Goal: Information Seeking & Learning: Compare options

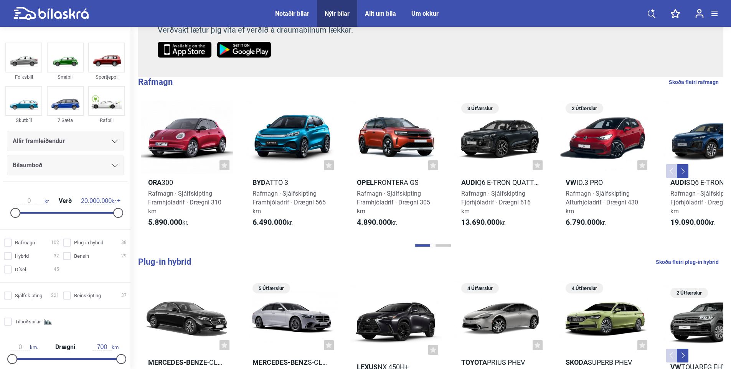
scroll to position [192, 0]
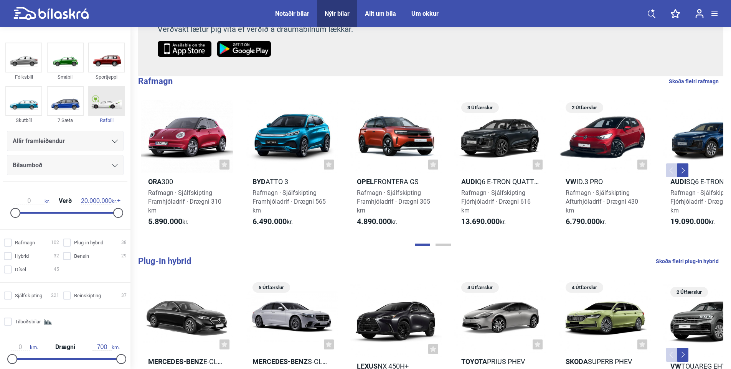
click at [99, 98] on img at bounding box center [106, 101] width 35 height 28
checkbox input "true"
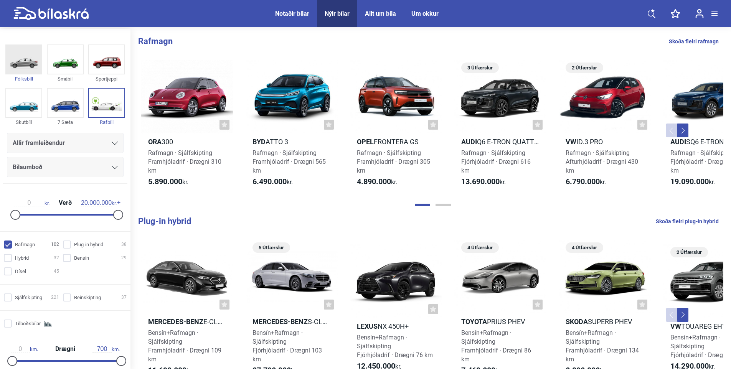
click at [26, 67] on img at bounding box center [23, 59] width 35 height 28
click at [22, 60] on img at bounding box center [23, 59] width 35 height 28
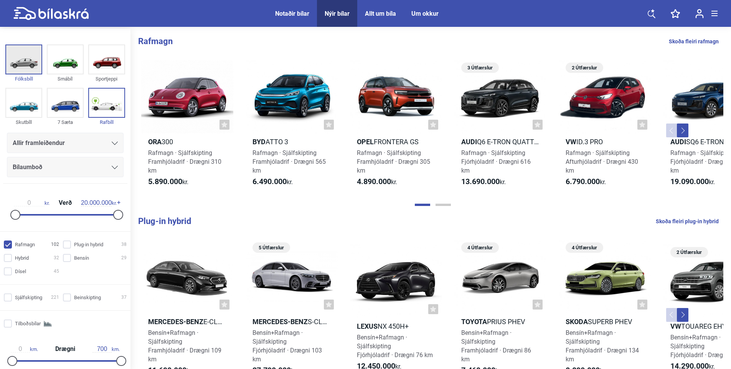
click at [22, 60] on img at bounding box center [23, 59] width 35 height 28
click at [64, 245] on input "Plug-in hybrid 38" at bounding box center [96, 245] width 64 height 8
checkbox input "true"
click at [8, 260] on input "Hybrid 32" at bounding box center [32, 258] width 55 height 8
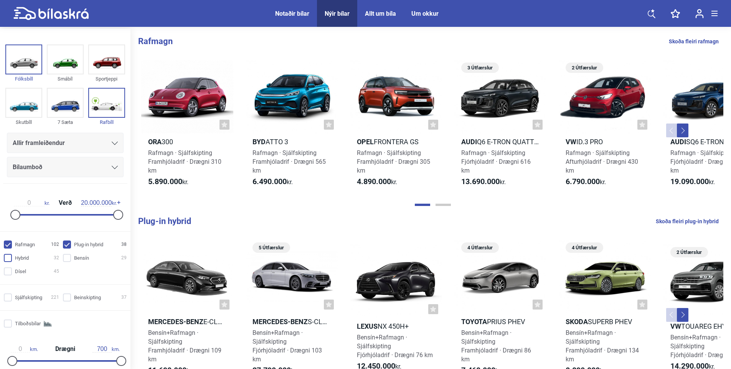
checkbox input "true"
click at [10, 272] on input "Dísel 45" at bounding box center [32, 272] width 55 height 8
checkbox input "true"
click at [64, 252] on div "Rafmagn 102 Plug-in hybrid 38 Hybrid 32 Bensín 29 Dísel 45" at bounding box center [65, 258] width 130 height 40
click at [66, 261] on input "Bensín 29" at bounding box center [96, 258] width 64 height 8
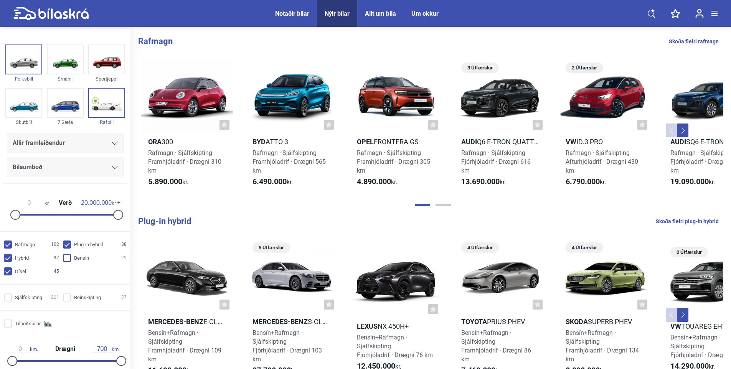
checkbox input "true"
click at [8, 241] on input "Rafmagn 102" at bounding box center [32, 245] width 55 height 8
checkbox input "false"
click at [13, 260] on input "Hybrid 32" at bounding box center [32, 258] width 55 height 8
checkbox input "false"
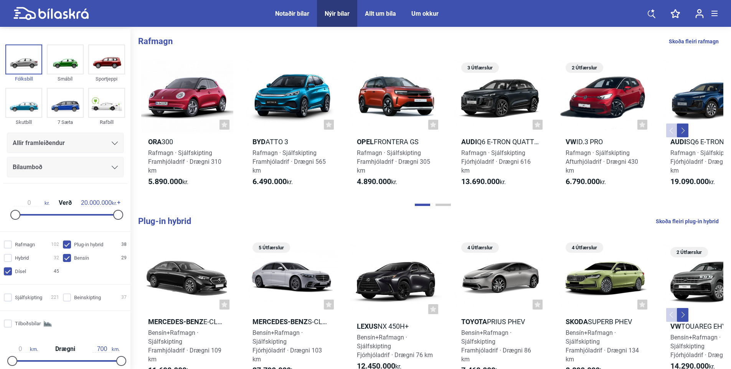
click at [8, 267] on label "Dísel 45" at bounding box center [31, 271] width 55 height 8
click at [8, 268] on input "Dísel 45" at bounding box center [32, 272] width 55 height 8
checkbox input "false"
click at [68, 257] on input "Bensín 29" at bounding box center [96, 258] width 64 height 8
checkbox input "false"
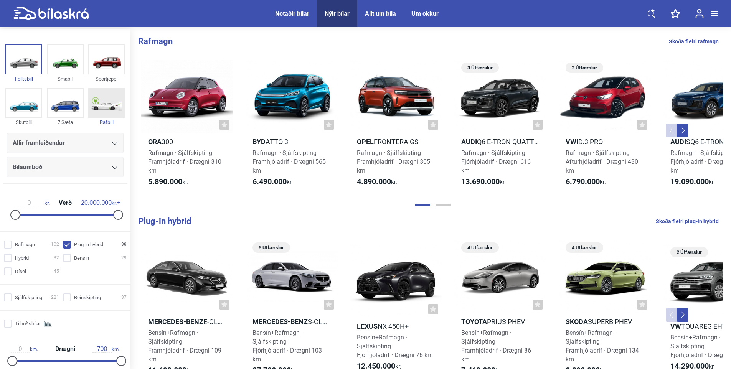
click at [96, 102] on img at bounding box center [106, 103] width 35 height 28
checkbox input "true"
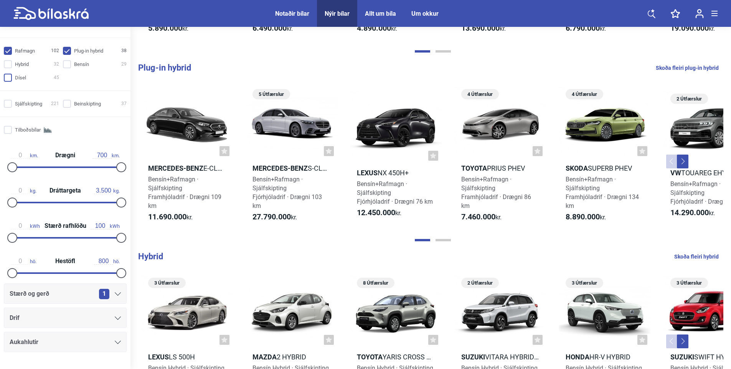
scroll to position [213, 0]
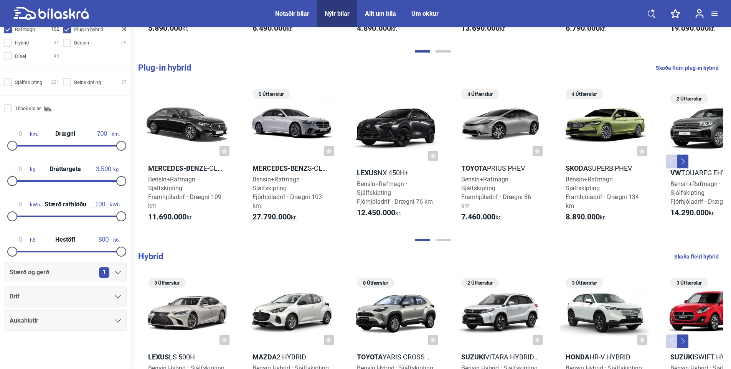
click at [112, 268] on div "1" at bounding box center [110, 272] width 22 height 10
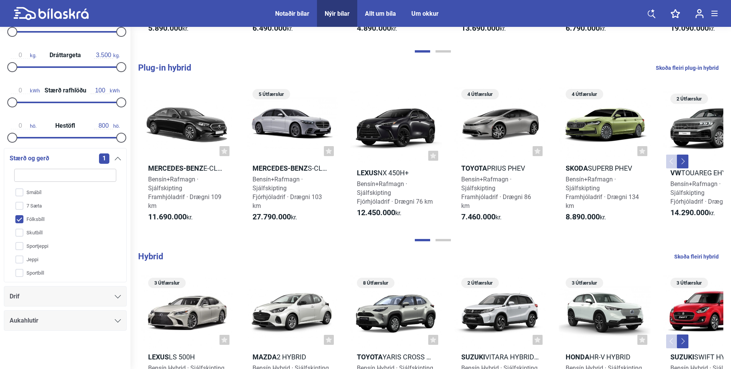
click at [20, 215] on input "Fólksbíll" at bounding box center [60, 219] width 103 height 13
checkbox input "false"
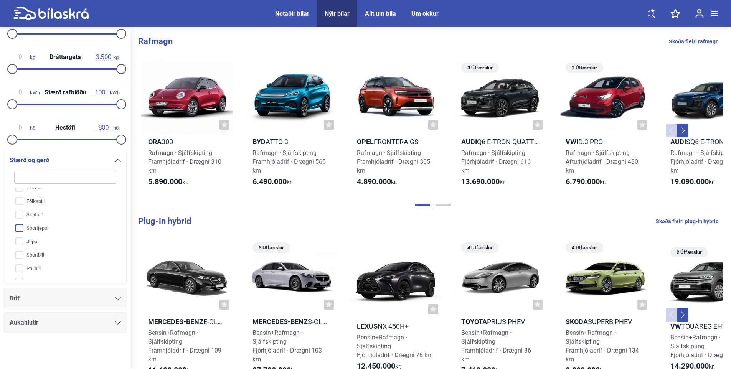
scroll to position [29, 0]
click at [120, 298] on div "Drif" at bounding box center [65, 298] width 123 height 20
click at [115, 296] on div at bounding box center [118, 298] width 6 height 6
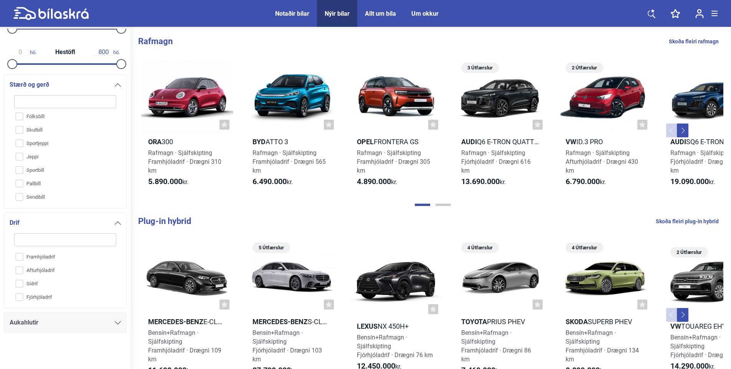
click at [115, 324] on icon at bounding box center [118, 322] width 6 height 3
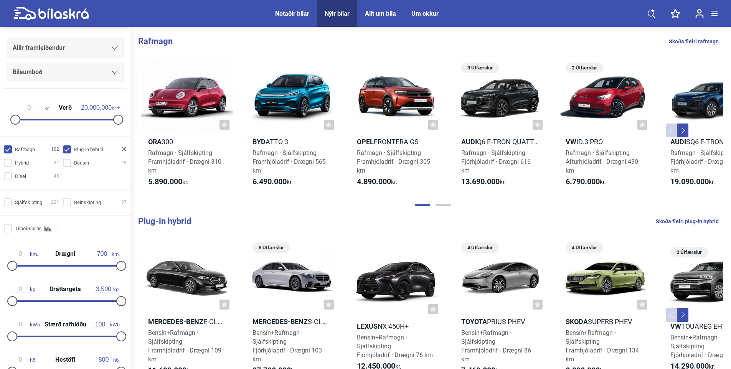
scroll to position [95, 0]
click at [66, 150] on input "Plug-in hybrid 38" at bounding box center [96, 150] width 64 height 8
checkbox input "false"
click at [10, 148] on input "Rafmagn 102" at bounding box center [32, 150] width 55 height 8
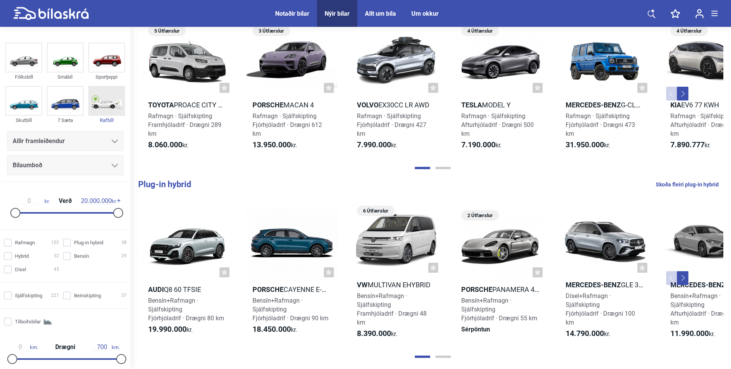
click at [96, 101] on img at bounding box center [106, 101] width 35 height 28
checkbox input "true"
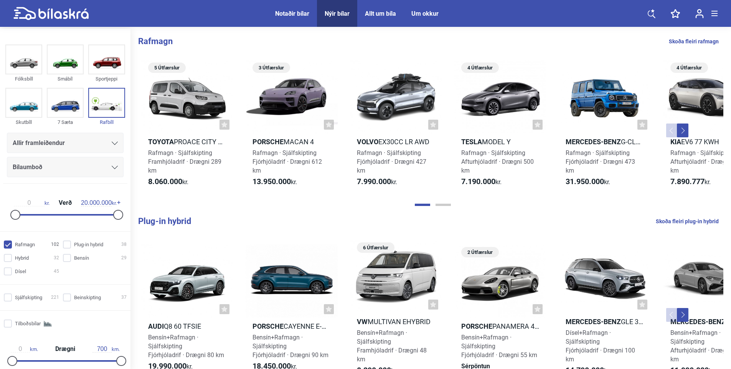
click at [680, 129] on button "Next" at bounding box center [683, 130] width 12 height 14
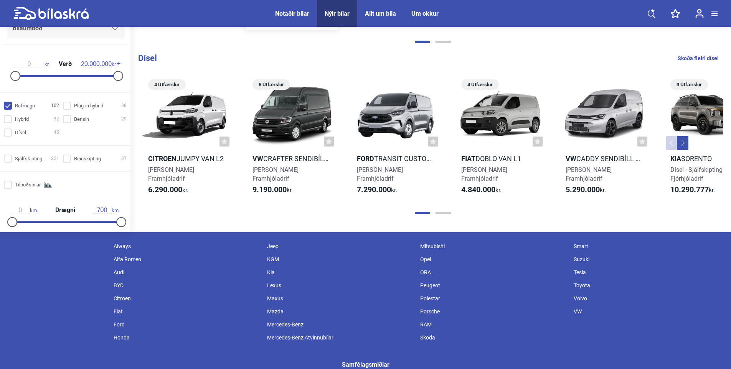
scroll to position [715, 0]
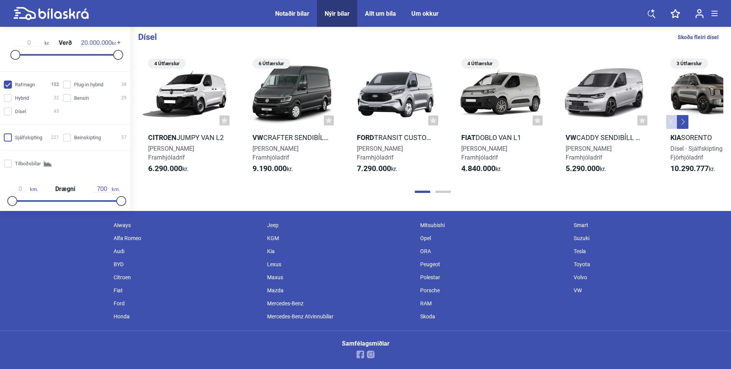
click at [9, 137] on input "Sjálfskipting 221" at bounding box center [32, 138] width 55 height 8
checkbox input "true"
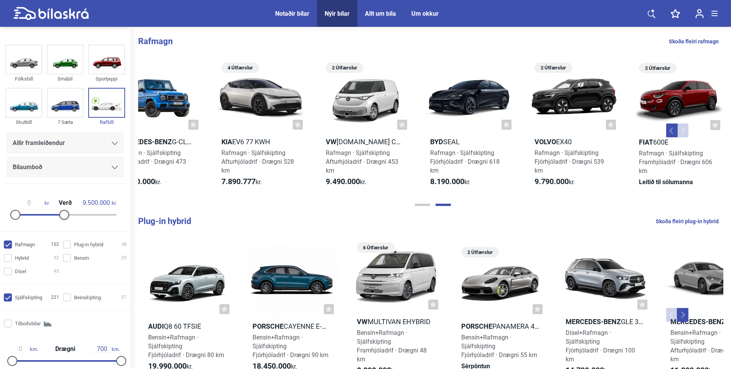
drag, startPoint x: 119, startPoint y: 216, endPoint x: 67, endPoint y: 209, distance: 52.7
click at [67, 209] on div "0 kr. Verð 9.500.000 kr." at bounding box center [65, 207] width 118 height 35
type input "9.000.000"
click at [57, 215] on div at bounding box center [62, 215] width 10 height 10
click at [104, 103] on img at bounding box center [106, 103] width 35 height 28
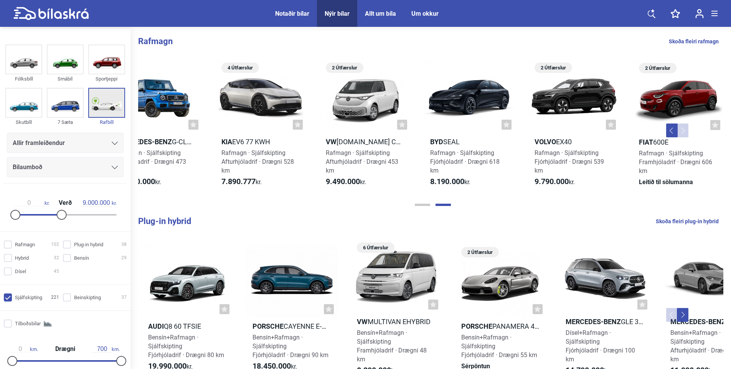
checkbox input "false"
type input "417"
drag, startPoint x: 13, startPoint y: 360, endPoint x: 76, endPoint y: 367, distance: 63.7
click at [76, 367] on div "417 km. Drægni 700 km." at bounding box center [65, 353] width 124 height 35
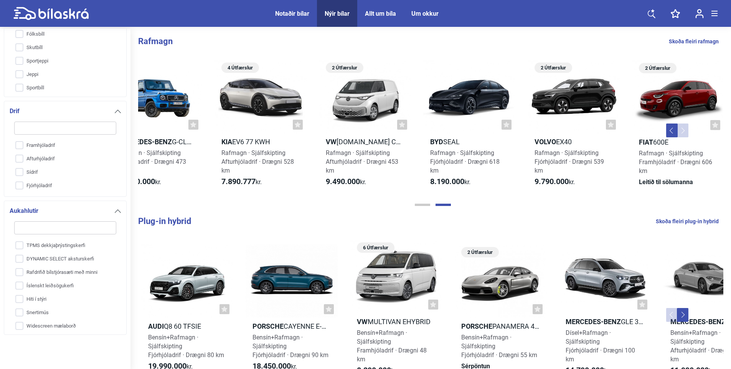
scroll to position [517, 0]
click at [107, 341] on div at bounding box center [65, 355] width 130 height 31
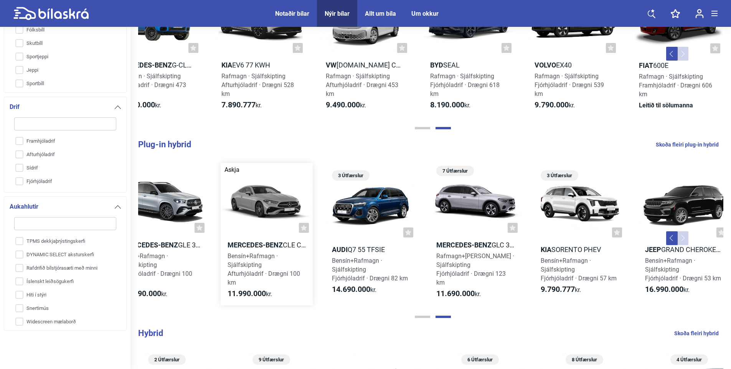
scroll to position [0, 449]
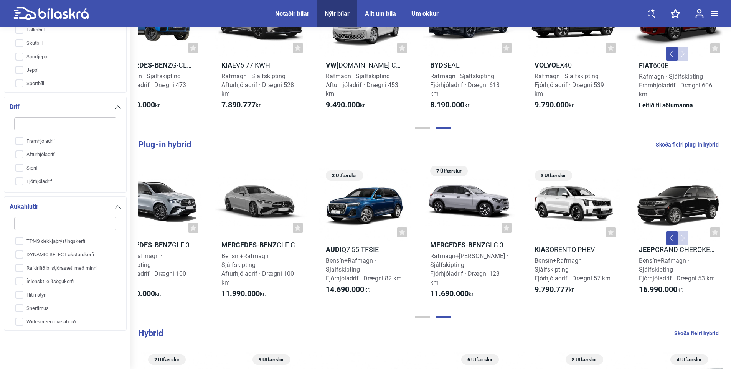
drag, startPoint x: 708, startPoint y: 244, endPoint x: 303, endPoint y: 265, distance: 405.6
click at [301, 264] on link "Askja Mercedes-Benz CLE Coupe 300e m. EQ tækni Bensín+Rafmagn · Sjálfskipting A…" at bounding box center [260, 234] width 92 height 142
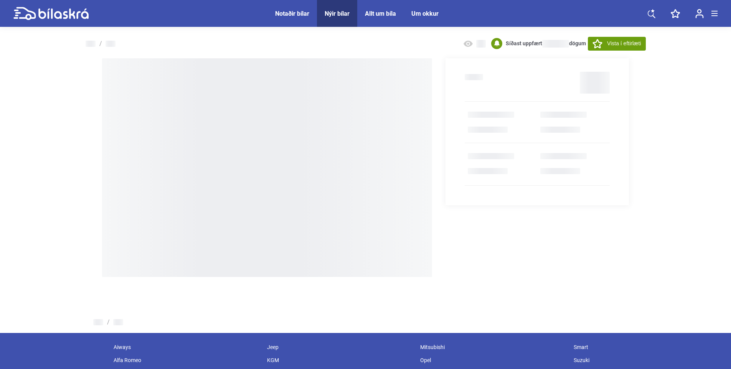
drag, startPoint x: 218, startPoint y: 275, endPoint x: 221, endPoint y: 151, distance: 123.5
click at [221, 151] on div "Síðast uppfært [PERSON_NAME] Á söluskrá í 2 daga Vista í eftirlæti [PERSON_NAME…" at bounding box center [365, 177] width 731 height 296
drag, startPoint x: 221, startPoint y: 151, endPoint x: 104, endPoint y: 239, distance: 146.0
click at [104, 239] on div at bounding box center [267, 167] width 330 height 219
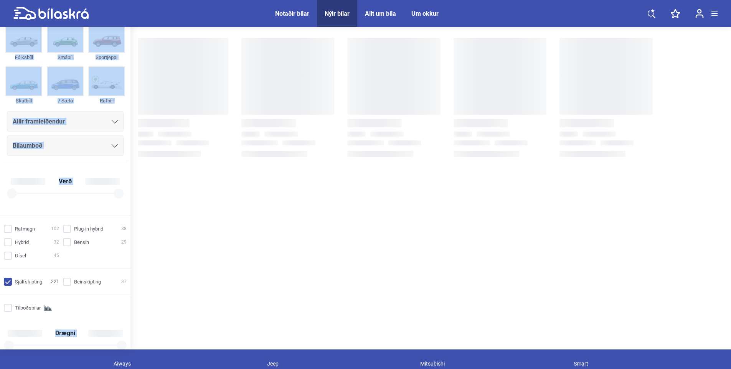
checkbox input "true"
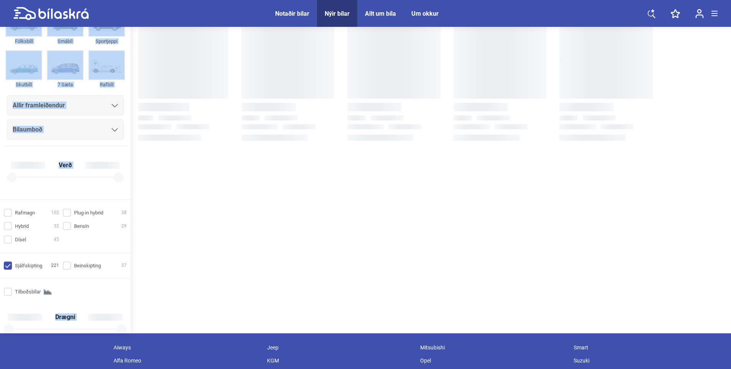
scroll to position [77, 0]
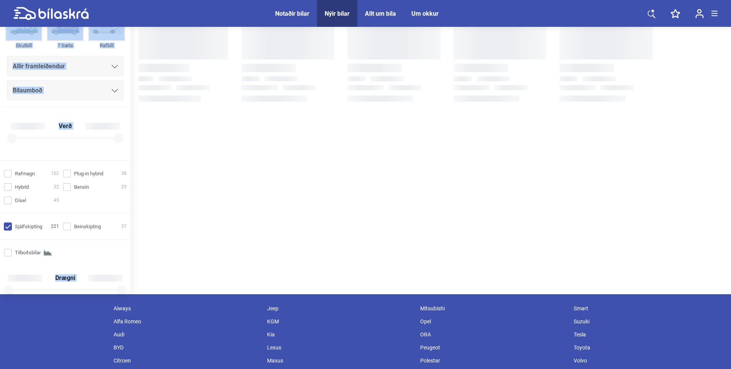
drag, startPoint x: 386, startPoint y: 158, endPoint x: 375, endPoint y: 310, distance: 152.3
click at [375, 310] on main "Notaðir bílar Nýir bílar Allt um bíla Um okkur Notaðir bílar Nýir bílar Allt um…" at bounding box center [365, 202] width 731 height 500
click at [426, 13] on div "Um okkur" at bounding box center [424, 13] width 27 height 7
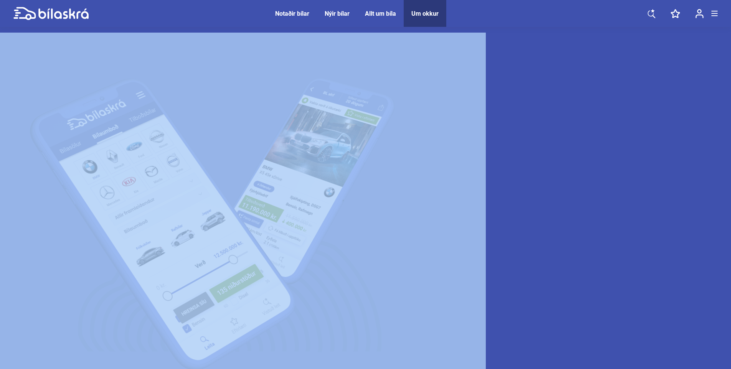
click at [673, 12] on icon at bounding box center [674, 13] width 9 height 9
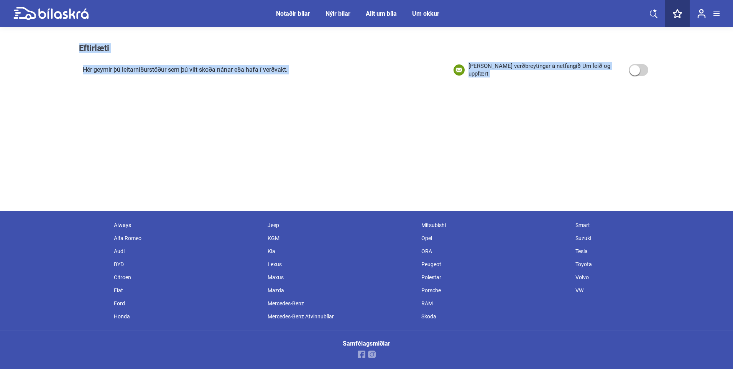
checkbox input "false"
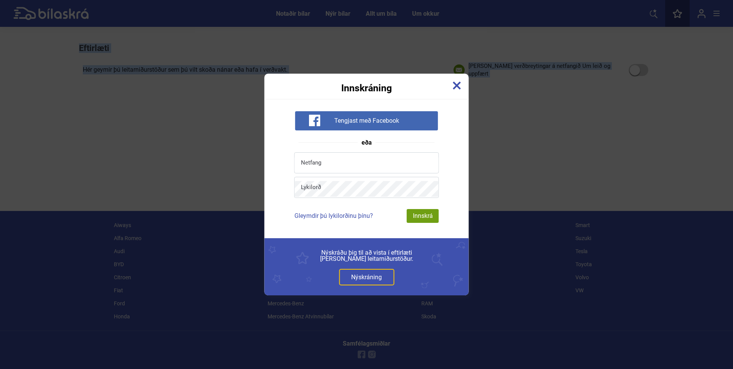
click at [453, 88] on img at bounding box center [457, 85] width 8 height 8
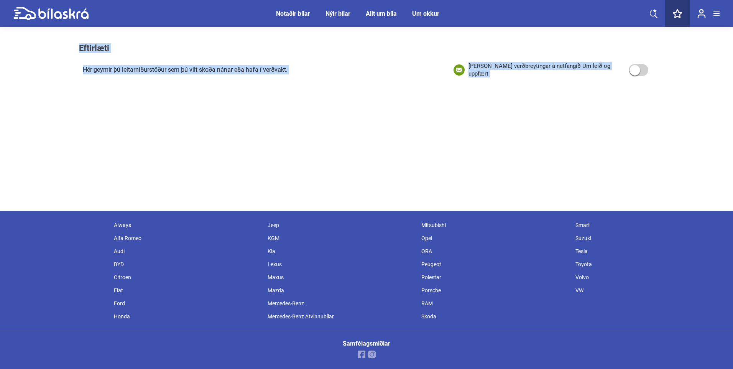
click at [704, 13] on img at bounding box center [702, 14] width 8 height 10
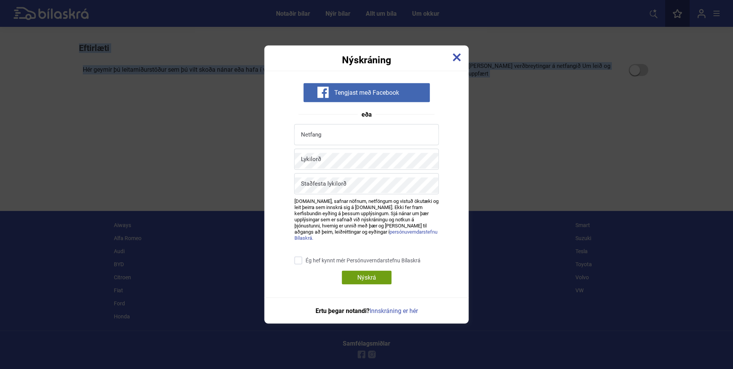
click at [457, 61] on img at bounding box center [457, 57] width 8 height 8
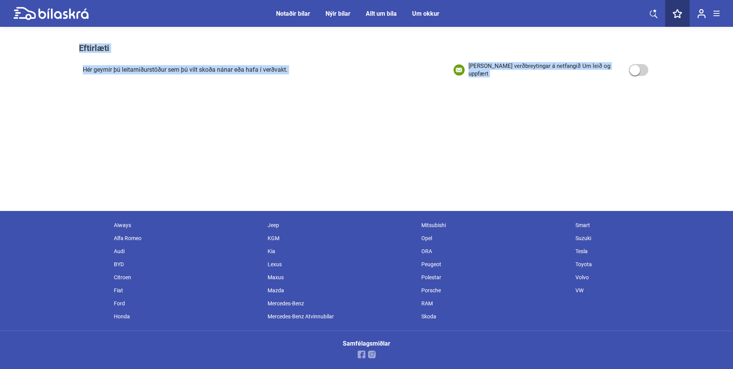
click at [717, 10] on button at bounding box center [717, 14] width 6 height 12
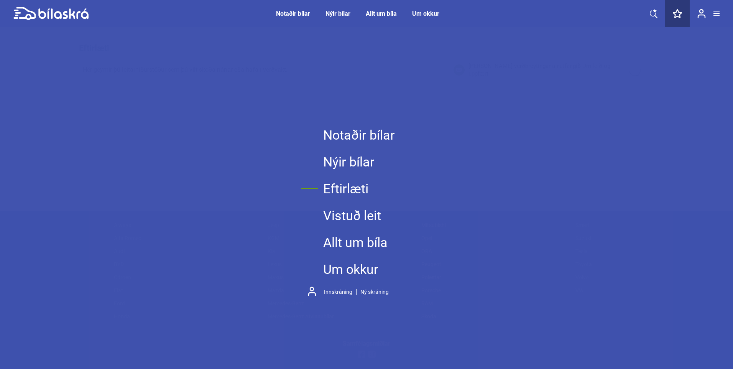
click at [334, 161] on link "Nýir bílar" at bounding box center [359, 161] width 72 height 27
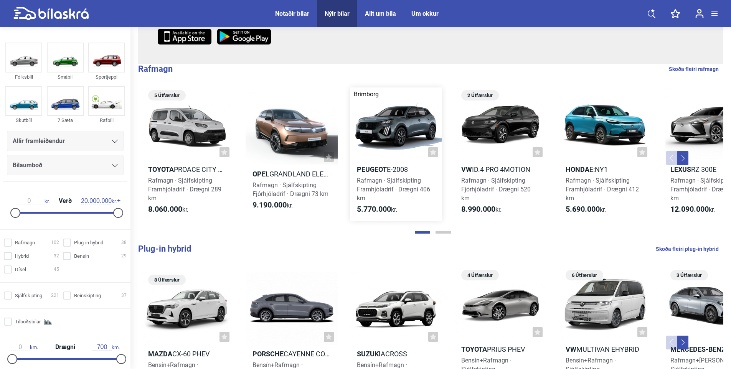
scroll to position [268, 0]
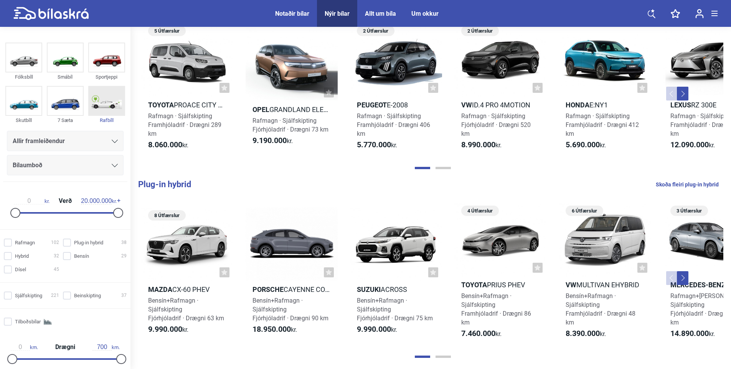
click at [100, 101] on img at bounding box center [106, 101] width 35 height 28
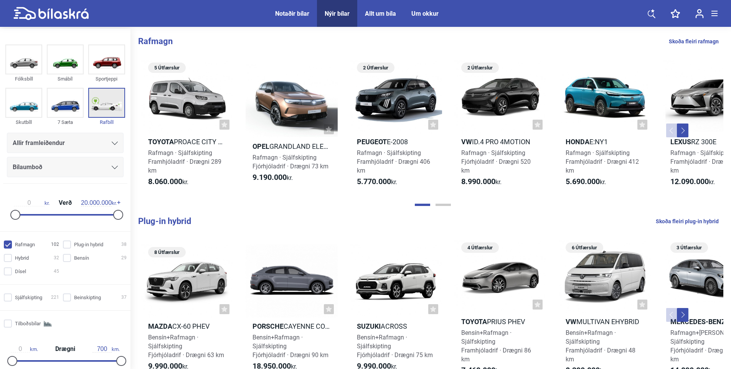
click at [99, 101] on img at bounding box center [106, 103] width 35 height 28
click at [97, 101] on img at bounding box center [106, 103] width 35 height 28
click at [99, 101] on img at bounding box center [106, 103] width 35 height 28
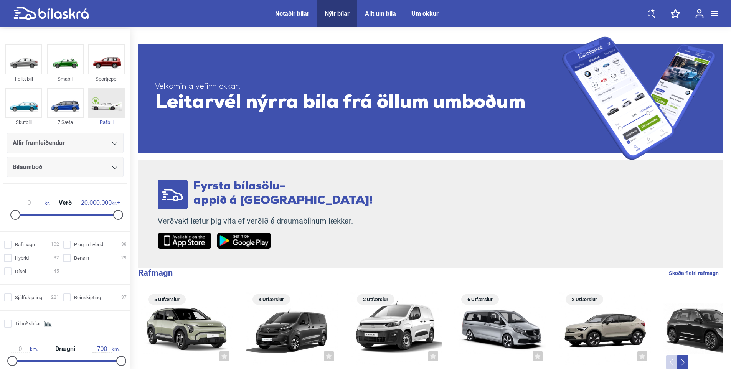
click at [93, 103] on img at bounding box center [106, 103] width 35 height 28
checkbox input "true"
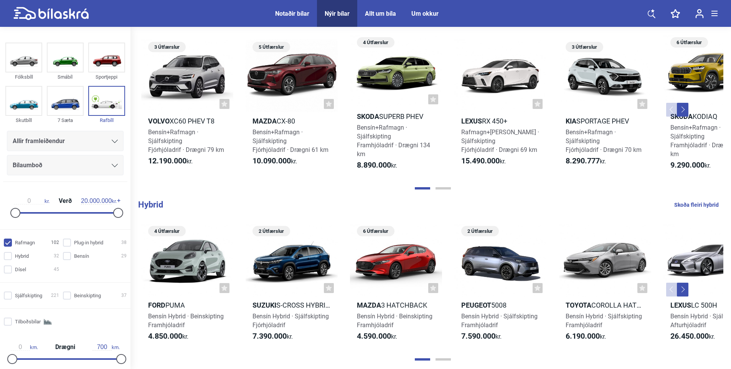
scroll to position [192, 0]
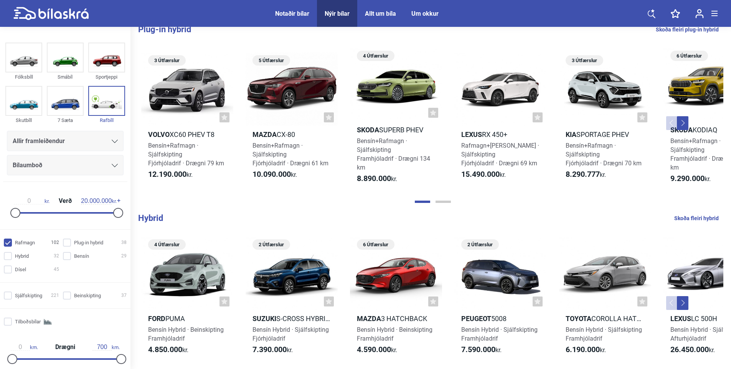
click at [686, 301] on button "Next" at bounding box center [683, 303] width 12 height 14
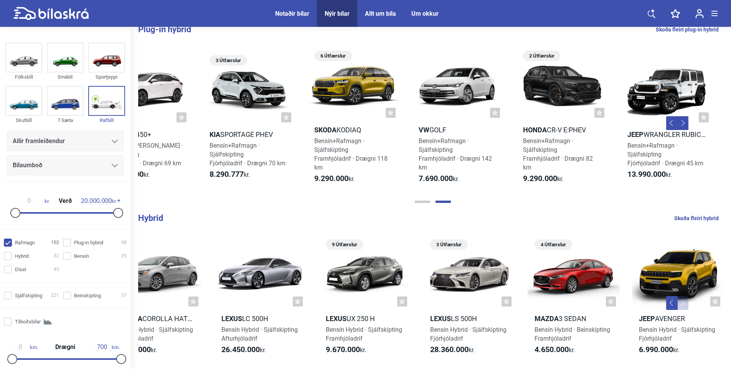
scroll to position [0, 357]
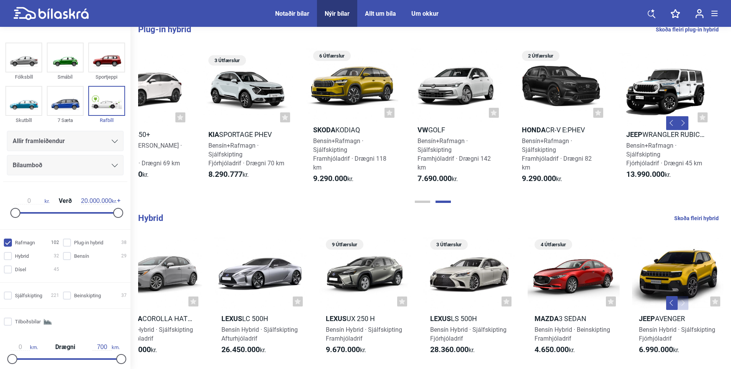
drag, startPoint x: 682, startPoint y: 145, endPoint x: 401, endPoint y: 147, distance: 280.4
click at [401, 147] on div "Brimborg 3 Útfærslur Volvo XC60 PHEV T8 Bensín+Rafmagn · Sjálfskipting Fjórhjól…" at bounding box center [300, 119] width 1044 height 158
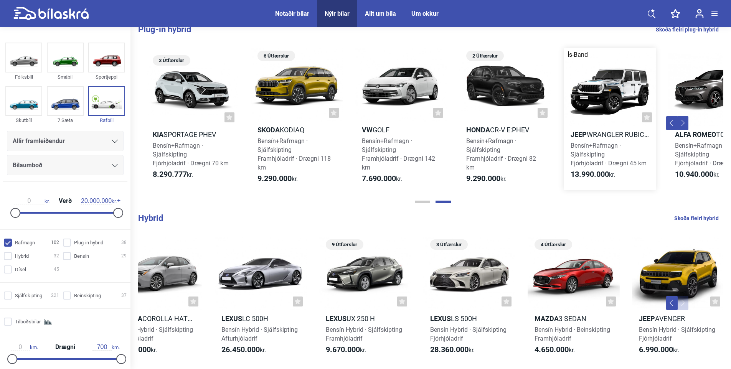
scroll to position [0, 449]
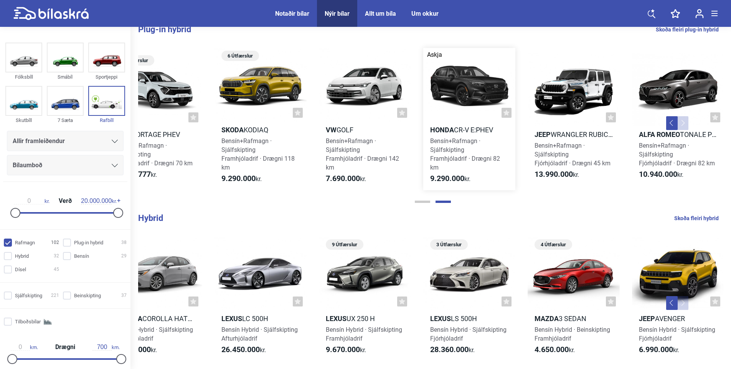
drag, startPoint x: 699, startPoint y: 153, endPoint x: 499, endPoint y: 159, distance: 200.3
click at [499, 159] on div "Brimborg 3 Útfærslur Volvo XC60 PHEV T8 Bensín+Rafmagn · Sjálfskipting Fjórhjól…" at bounding box center [208, 119] width 1044 height 158
click at [260, 146] on div "Bensín+Rafmagn · Sjálfskipting Framhjóladrif · Drægni 118 km" at bounding box center [260, 154] width 92 height 35
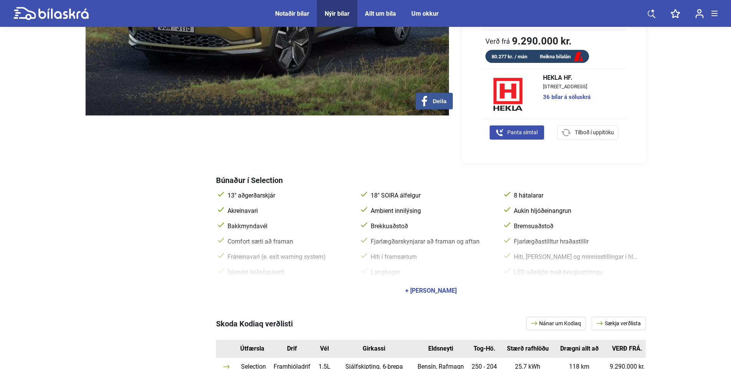
scroll to position [192, 0]
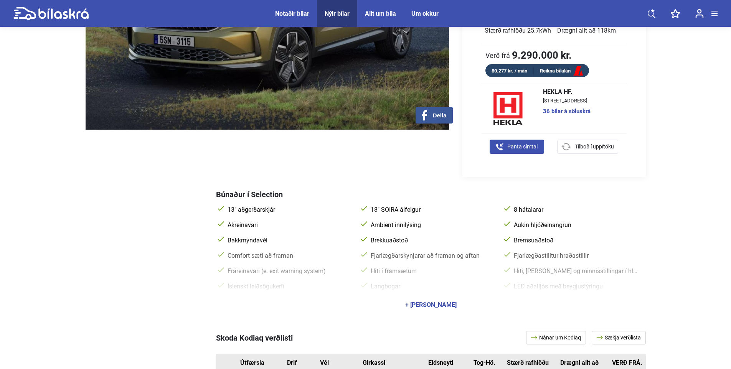
click at [423, 302] on div "+ Sýna allan búnað" at bounding box center [430, 305] width 51 height 6
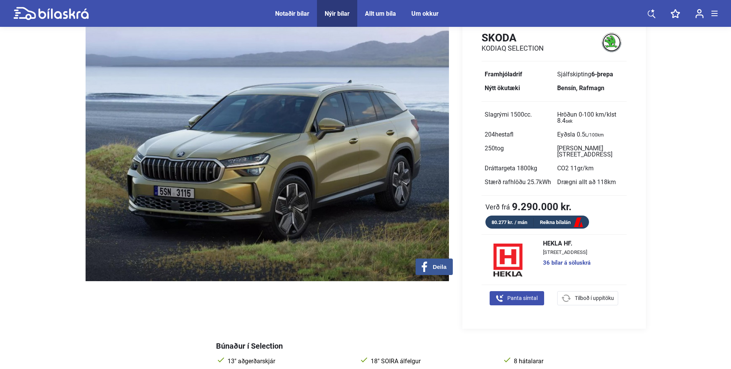
scroll to position [38, 0]
